Goal: Task Accomplishment & Management: Manage account settings

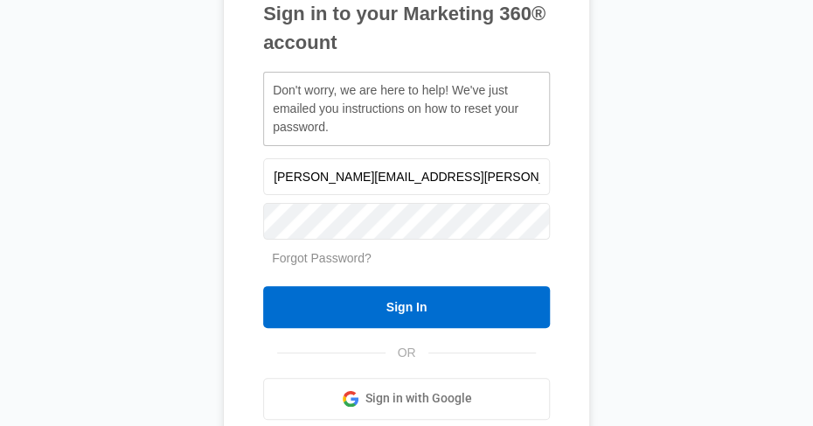
drag, startPoint x: 0, startPoint y: 0, endPoint x: 717, endPoint y: 324, distance: 787.0
click at [717, 324] on div "Sign in to your Marketing 360® account Don't worry, we are here to help! We've …" at bounding box center [406, 213] width 776 height 676
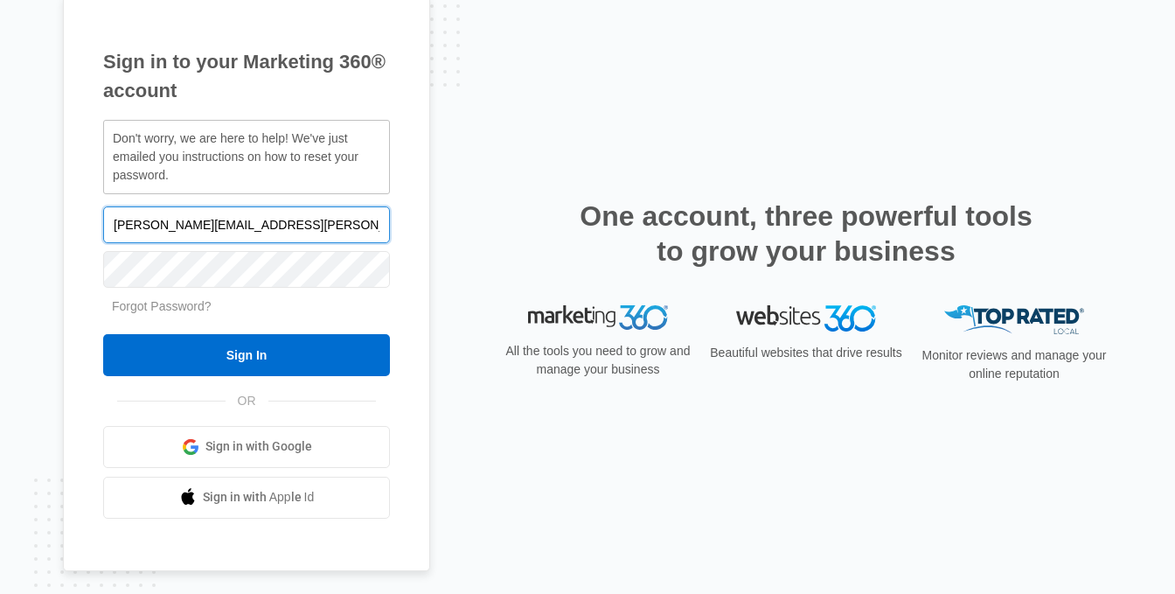
click at [260, 224] on input "Rick.Wilson@vylla.com" at bounding box center [246, 224] width 287 height 37
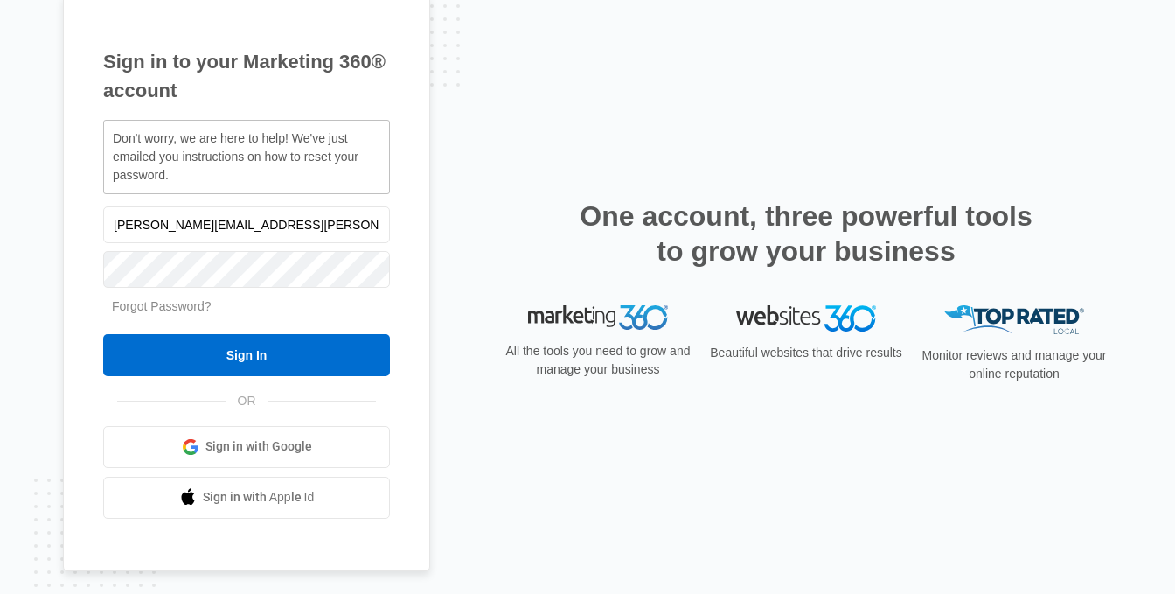
click at [175, 308] on link "Forgot Password?" at bounding box center [162, 306] width 100 height 14
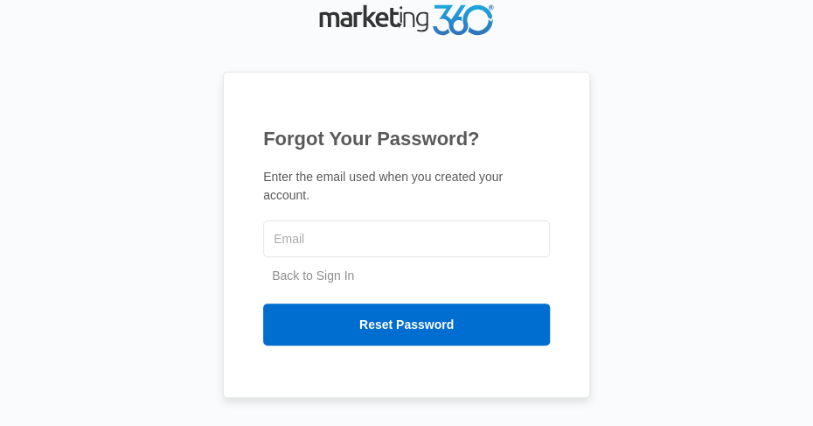
click at [257, 55] on div "Forgot Your Password? Enter the email used when you created your account. Back …" at bounding box center [406, 213] width 367 height 426
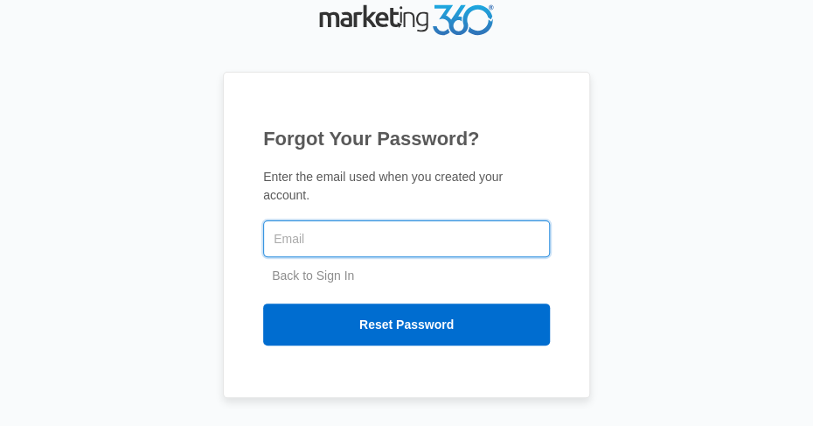
click at [388, 233] on input "text" at bounding box center [406, 238] width 287 height 37
type input "[EMAIL_ADDRESS][DOMAIN_NAME]"
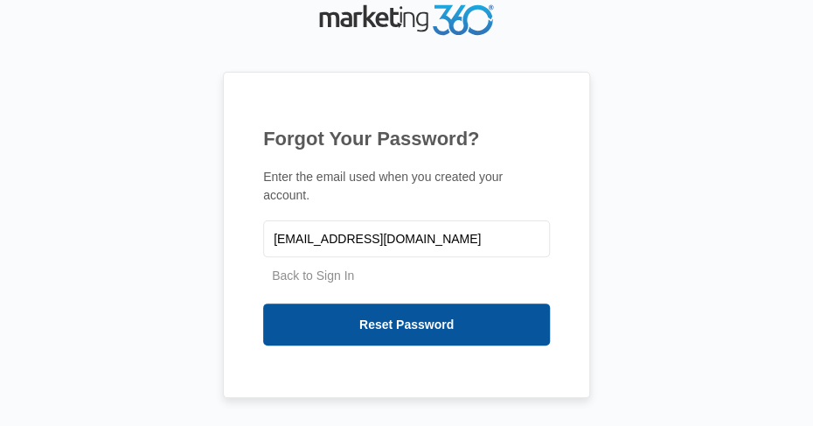
click at [405, 313] on input "Reset Password" at bounding box center [406, 324] width 287 height 42
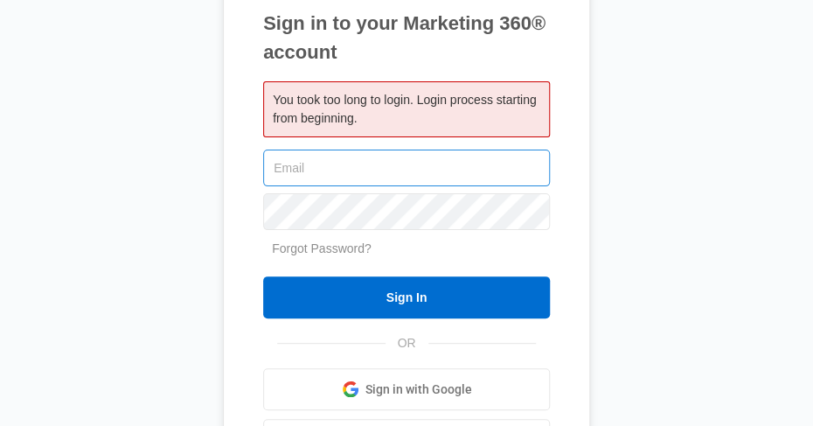
click at [332, 171] on input "text" at bounding box center [406, 168] width 287 height 37
type input "[EMAIL_ADDRESS][DOMAIN_NAME]"
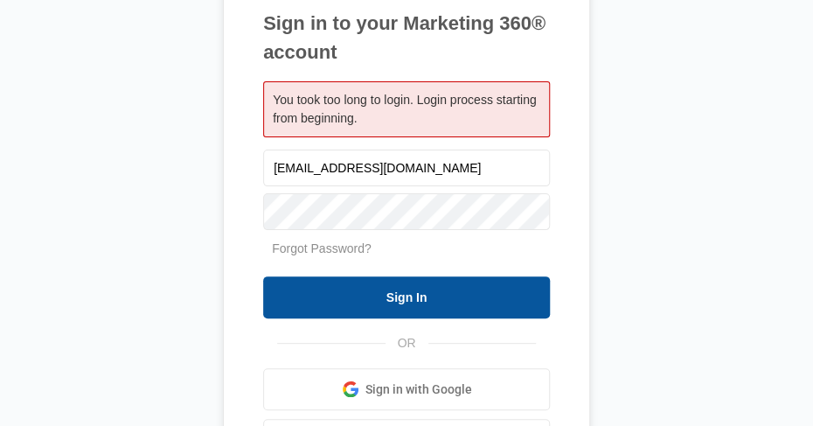
click at [400, 293] on input "Sign In" at bounding box center [406, 297] width 287 height 42
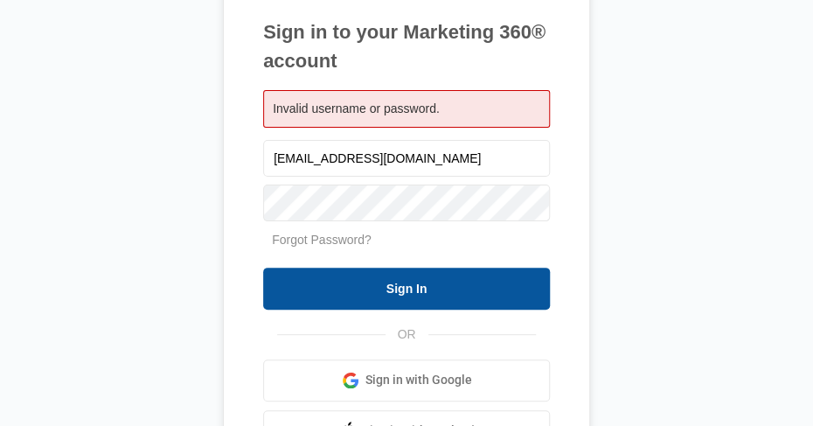
click at [393, 298] on input "Sign In" at bounding box center [406, 289] width 287 height 42
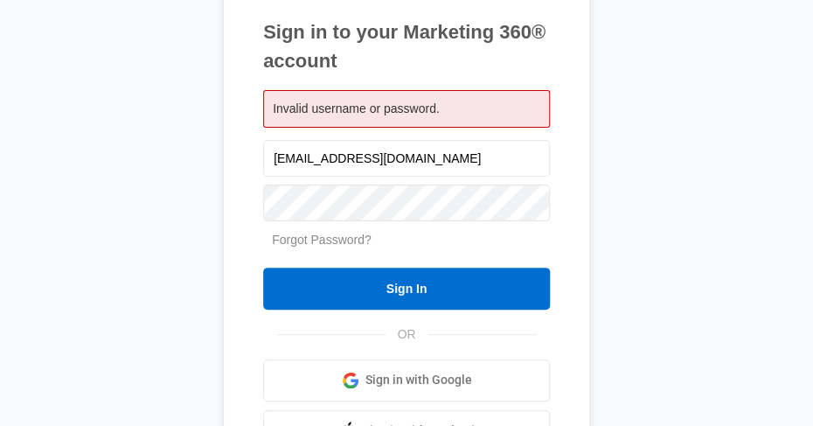
click at [332, 237] on link "Forgot Password?" at bounding box center [322, 240] width 100 height 14
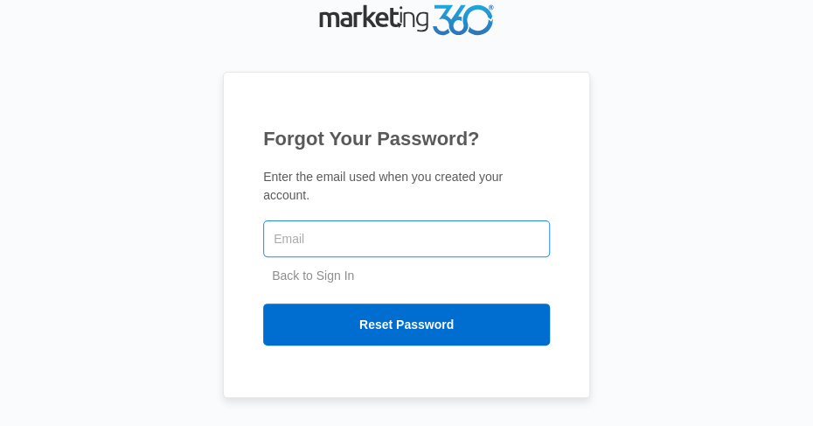
drag, startPoint x: 0, startPoint y: 0, endPoint x: 332, endPoint y: 237, distance: 408.1
click at [332, 237] on input "text" at bounding box center [406, 238] width 287 height 37
type input "[EMAIL_ADDRESS][DOMAIN_NAME]"
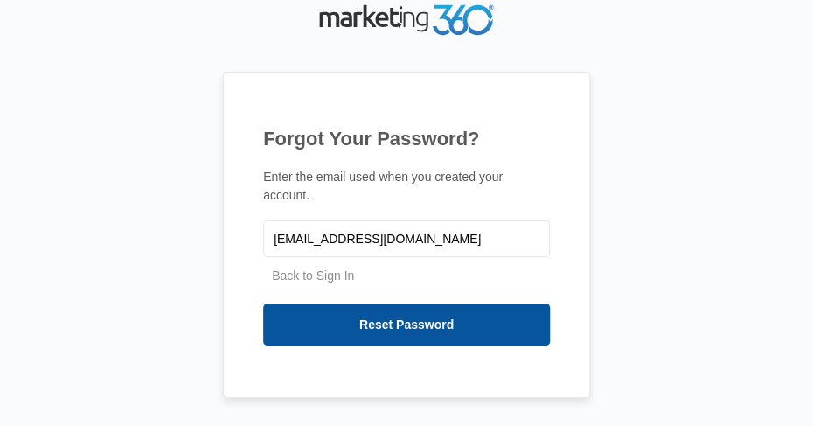
click at [434, 312] on input "Reset Password" at bounding box center [406, 324] width 287 height 42
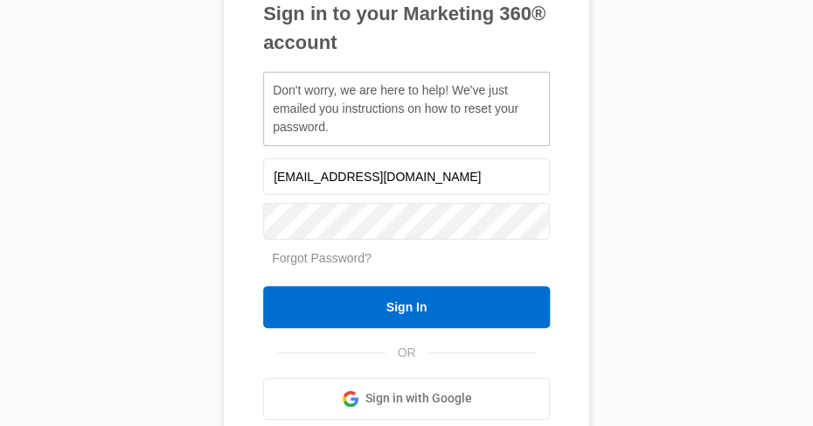
click at [90, 234] on div "Sign in to your Marketing 360® account Don't worry, we are here to help! We've …" at bounding box center [406, 213] width 776 height 676
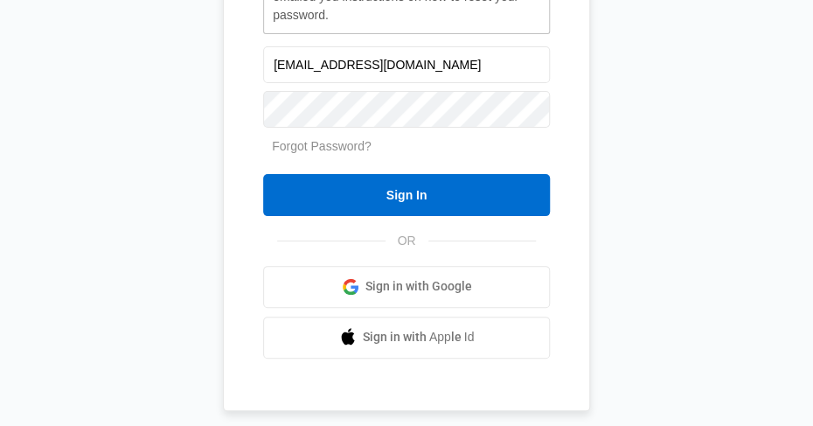
scroll to position [136, 0]
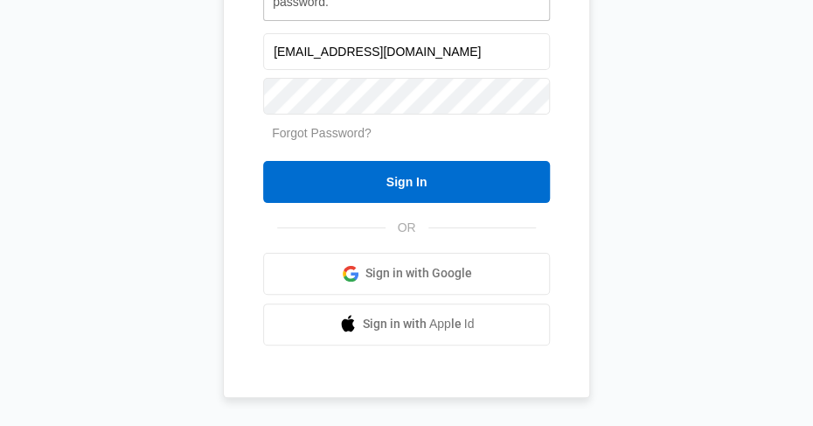
click at [414, 265] on span "Sign in with Google" at bounding box center [418, 273] width 107 height 18
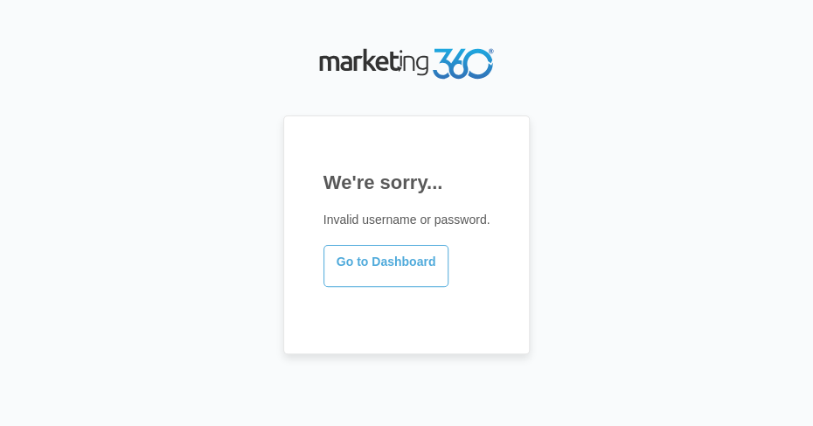
click at [381, 271] on link "Go to Dashboard" at bounding box center [387, 266] width 126 height 42
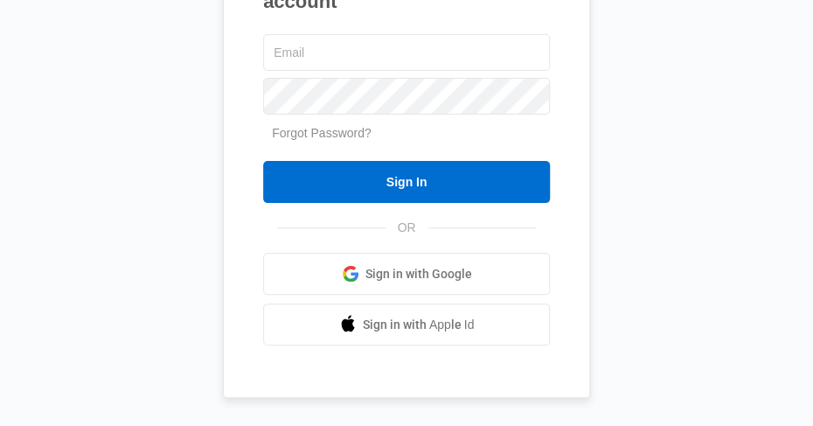
scroll to position [95, 0]
click at [393, 265] on span "Sign in with Google" at bounding box center [418, 274] width 107 height 18
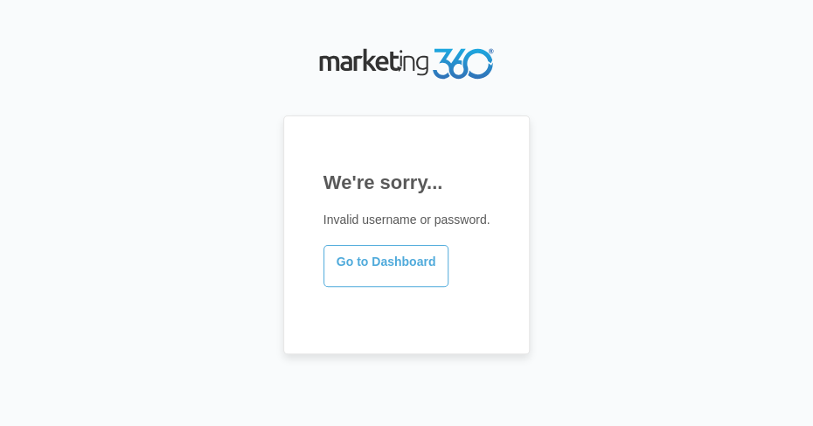
click at [418, 268] on link "Go to Dashboard" at bounding box center [387, 266] width 126 height 42
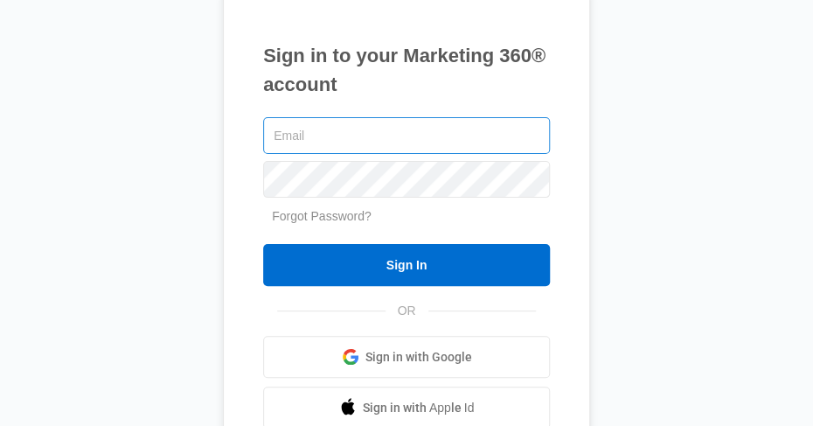
click at [315, 134] on input "text" at bounding box center [406, 135] width 287 height 37
type input "rwbpoca@gmail.com"
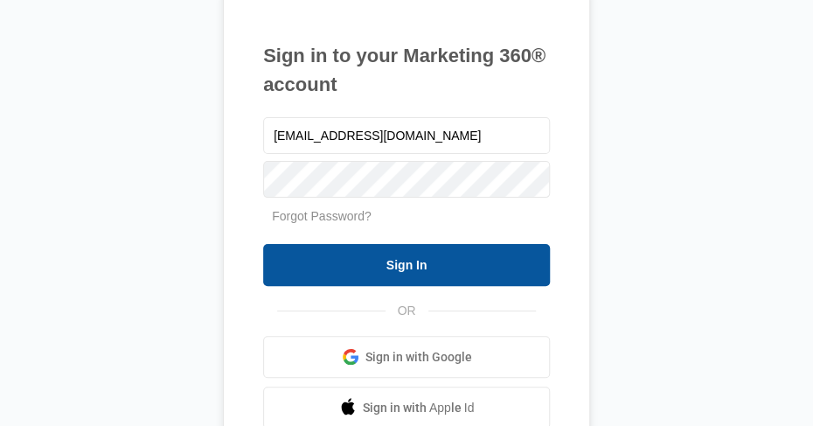
click at [389, 268] on input "Sign In" at bounding box center [406, 265] width 287 height 42
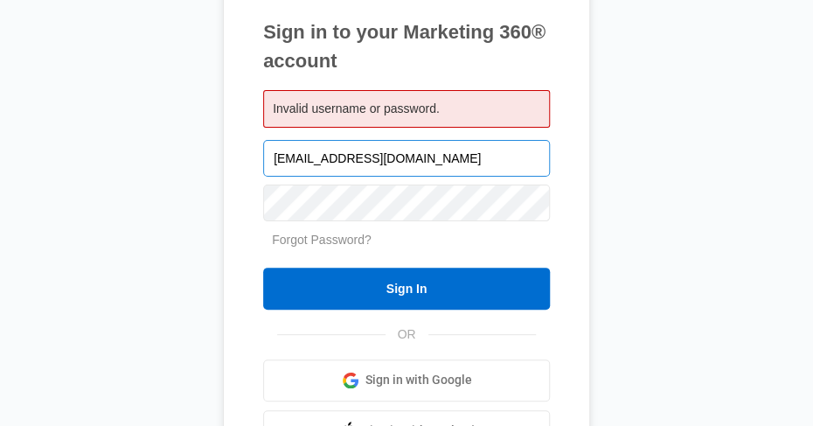
click at [394, 165] on input "[EMAIL_ADDRESS][DOMAIN_NAME]" at bounding box center [406, 158] width 287 height 37
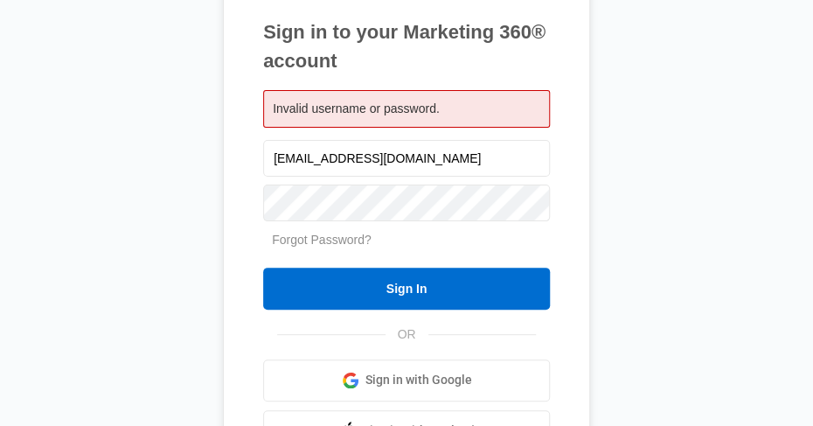
drag, startPoint x: 394, startPoint y: 165, endPoint x: 254, endPoint y: 171, distance: 140.0
click at [254, 171] on div "Sign in to your Marketing 360® account Invalid username or password. rwbpoca@gm…" at bounding box center [406, 235] width 367 height 540
click at [389, 379] on span "Sign in with Google" at bounding box center [418, 380] width 107 height 18
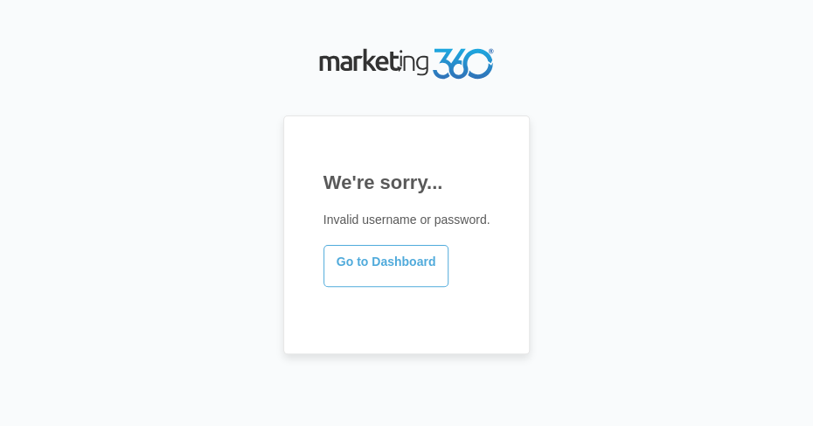
click at [391, 268] on link "Go to Dashboard" at bounding box center [387, 266] width 126 height 42
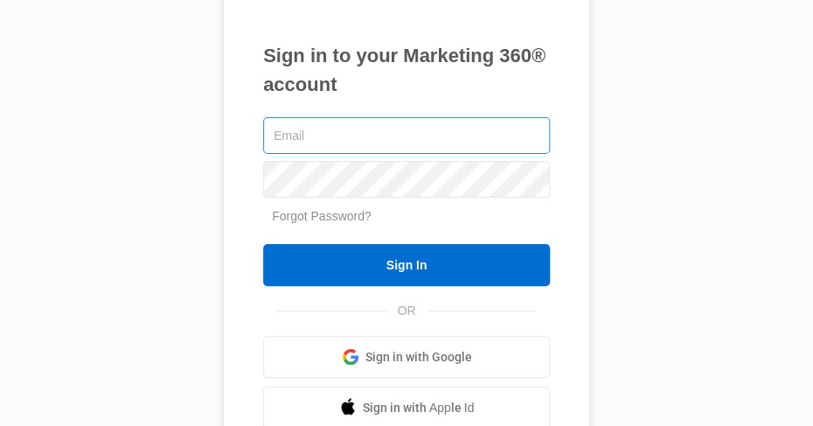
click at [340, 143] on input "text" at bounding box center [406, 135] width 287 height 37
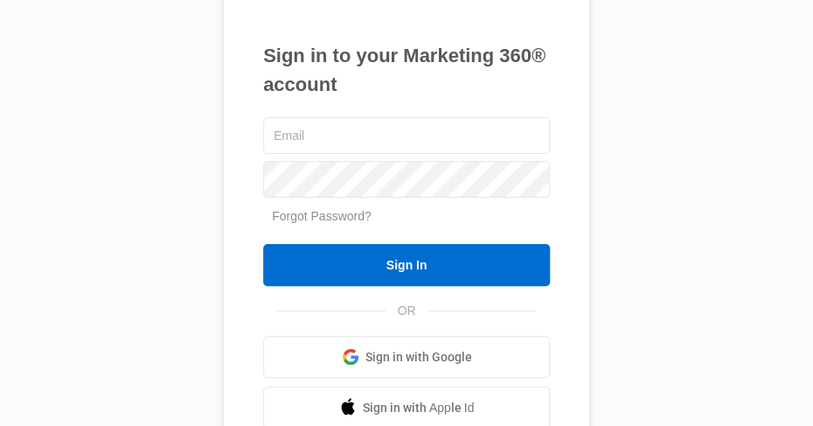
type input "rick.wilson@vylla.com"
